Goal: Task Accomplishment & Management: Manage account settings

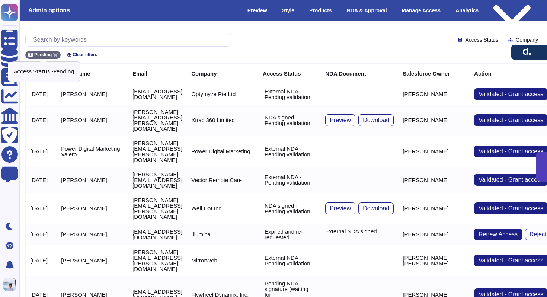
click at [54, 54] on icon at bounding box center [55, 55] width 4 height 4
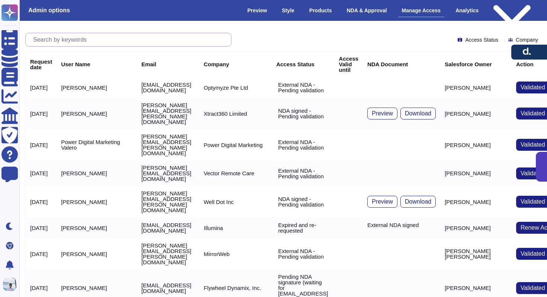
click at [62, 39] on input "text" at bounding box center [130, 39] width 202 height 13
paste input "[EMAIL_ADDRESS][DOMAIN_NAME]"
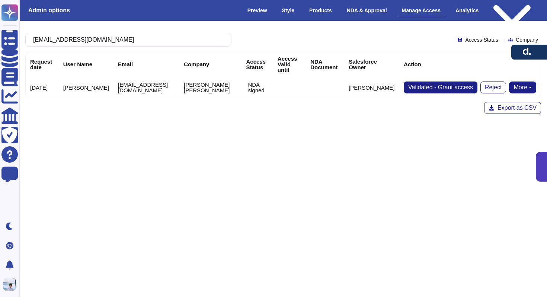
type input "[EMAIL_ADDRESS][DOMAIN_NAME]"
click at [521, 86] on button "More" at bounding box center [522, 87] width 27 height 12
click at [499, 111] on link "Remove NDA" at bounding box center [506, 110] width 59 height 9
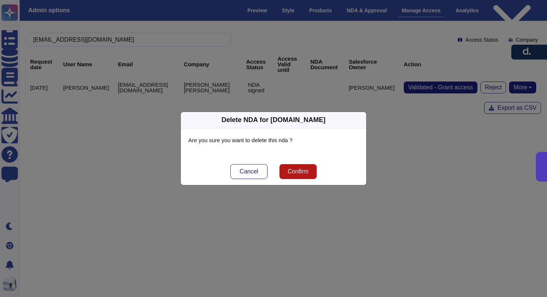
click at [308, 172] on span "Confirm" at bounding box center [298, 171] width 21 height 6
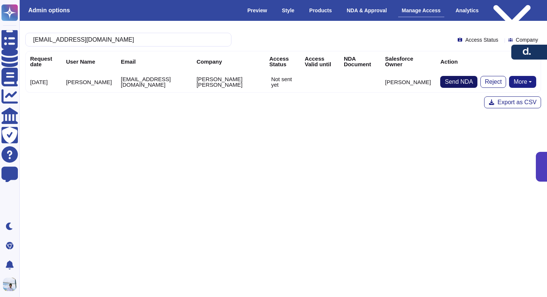
click at [448, 82] on span "Send NDA" at bounding box center [458, 82] width 28 height 6
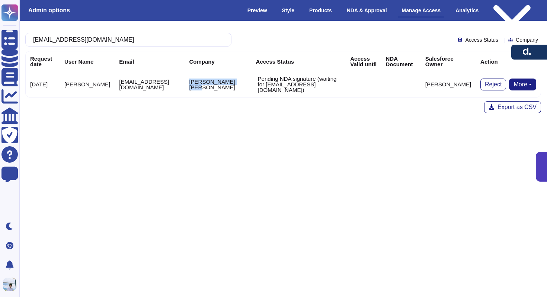
drag, startPoint x: 241, startPoint y: 91, endPoint x: 212, endPoint y: 87, distance: 29.8
click at [212, 87] on td "[PERSON_NAME] [PERSON_NAME]" at bounding box center [217, 84] width 67 height 26
copy td "[PERSON_NAME] [PERSON_NAME]"
